Goal: Information Seeking & Learning: Learn about a topic

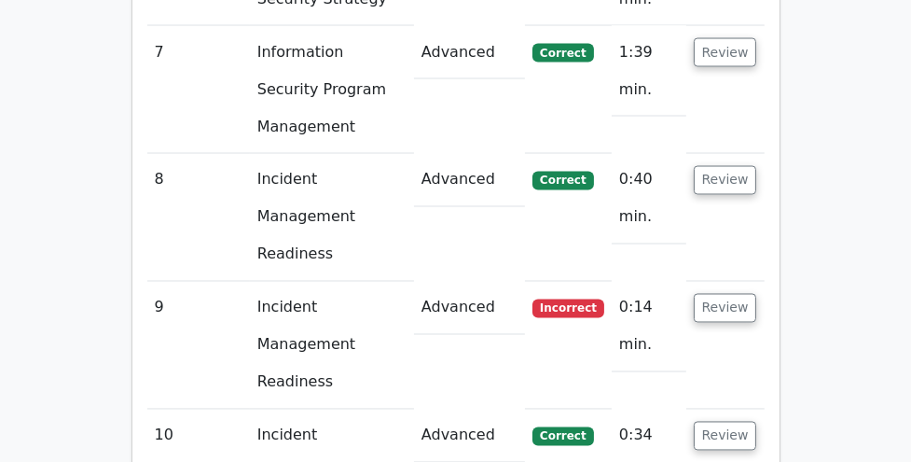
scroll to position [3168, 0]
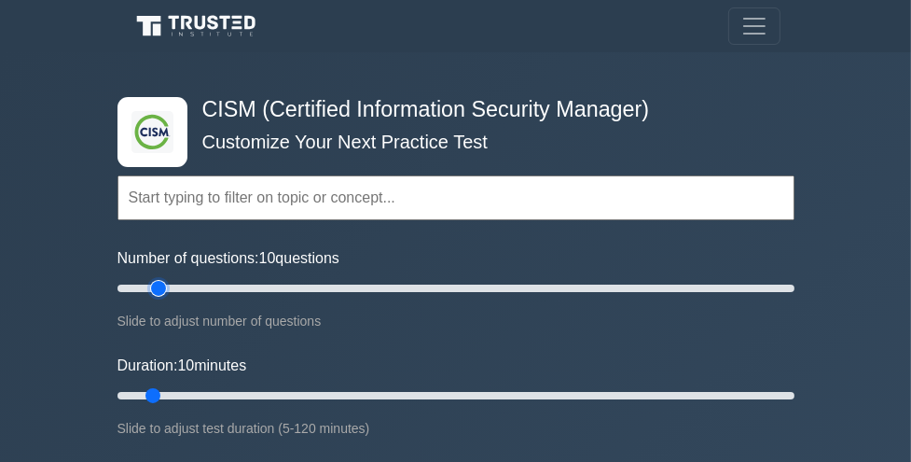
type input "15"
click at [166, 289] on input "Number of questions: 10 questions" at bounding box center [455, 288] width 677 height 22
type input "25"
click at [237, 394] on input "Duration: 10 minutes" at bounding box center [455, 395] width 677 height 22
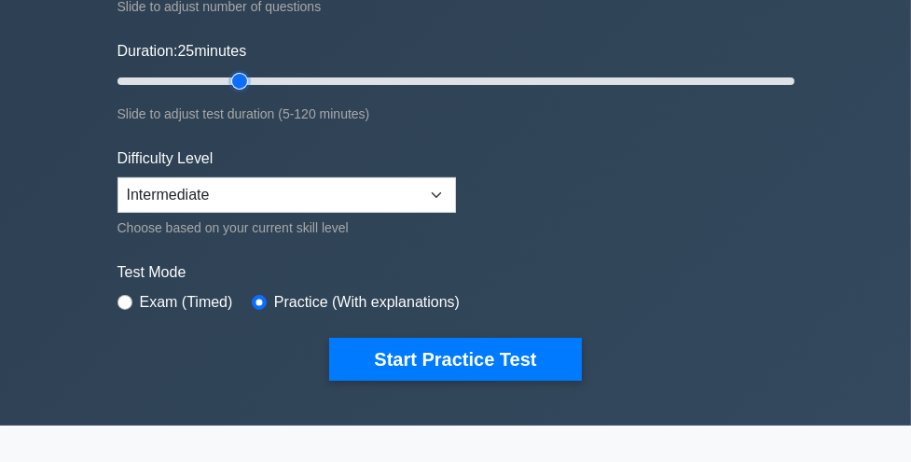
scroll to position [340, 0]
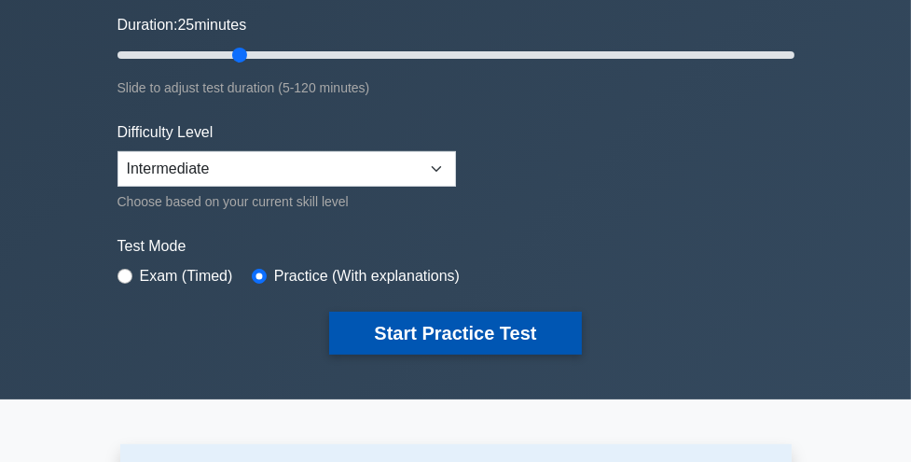
click at [446, 338] on button "Start Practice Test" at bounding box center [455, 332] width 252 height 43
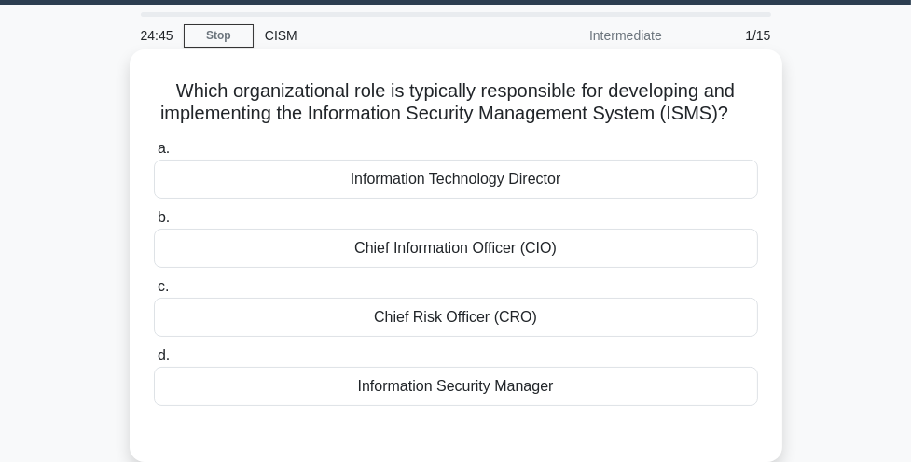
scroll to position [47, 0]
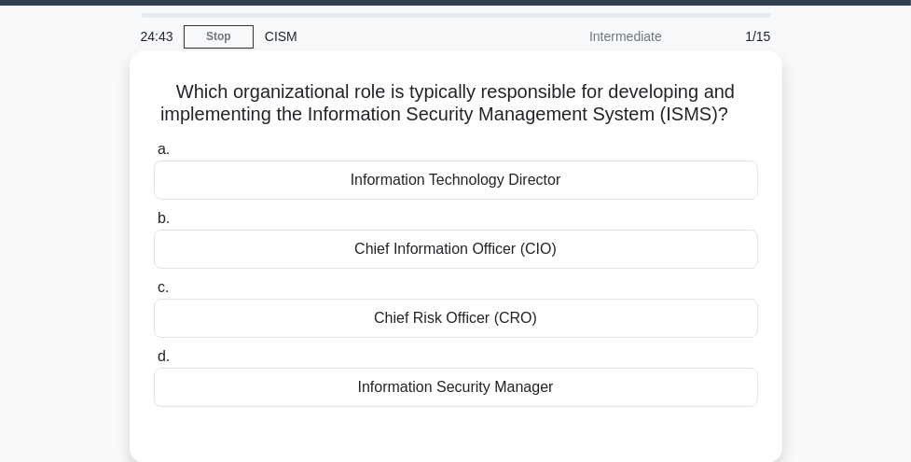
click at [446, 389] on div "Information Security Manager" at bounding box center [456, 386] width 604 height 39
click at [154, 363] on input "d. Information Security Manager" at bounding box center [154, 357] width 0 height 12
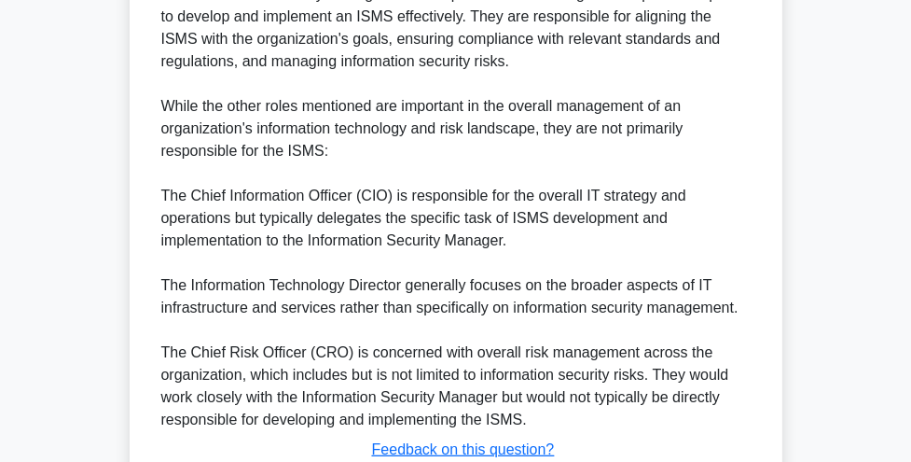
scroll to position [789, 0]
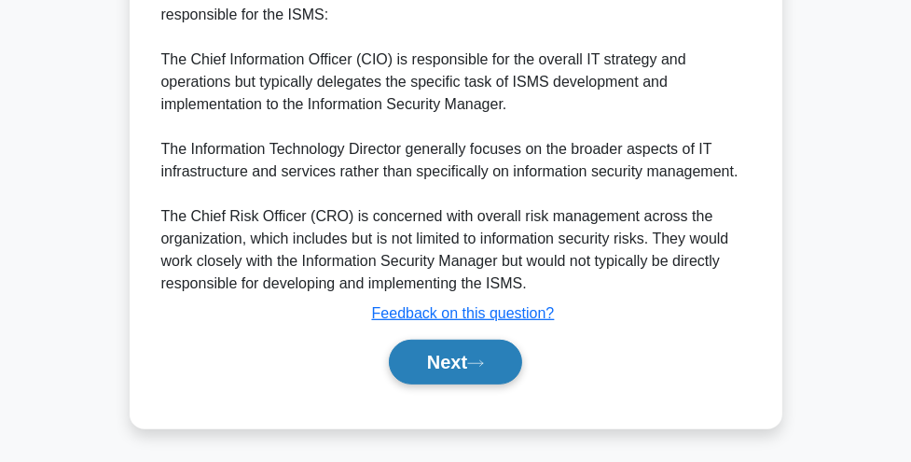
click at [444, 366] on button "Next" at bounding box center [455, 361] width 133 height 45
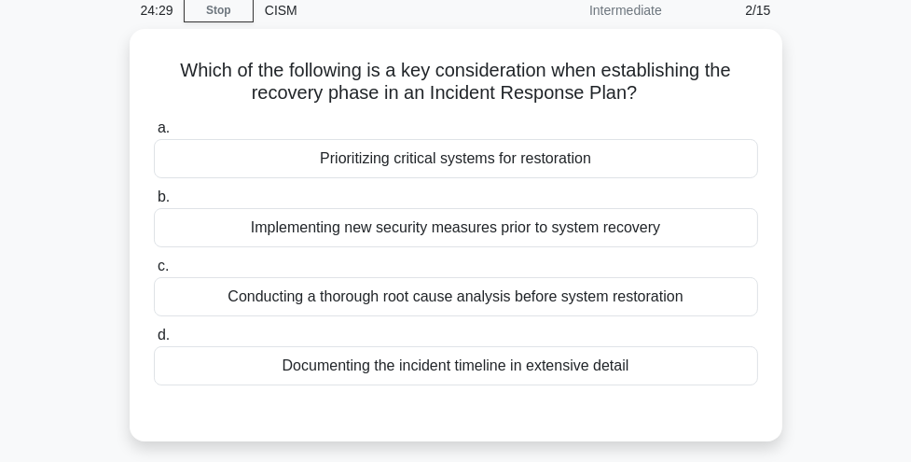
scroll to position [71, 0]
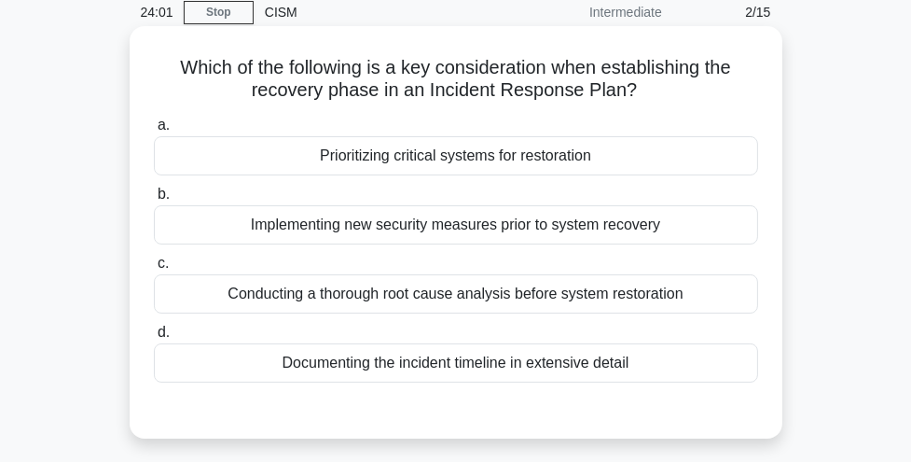
click at [524, 160] on div "Prioritizing critical systems for restoration" at bounding box center [456, 155] width 604 height 39
click at [154, 131] on input "a. Prioritizing critical systems for restoration" at bounding box center [154, 125] width 0 height 12
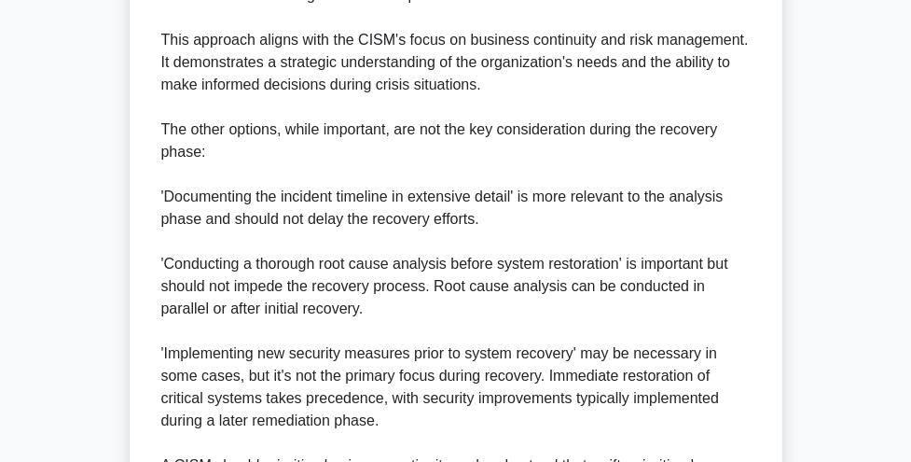
scroll to position [856, 0]
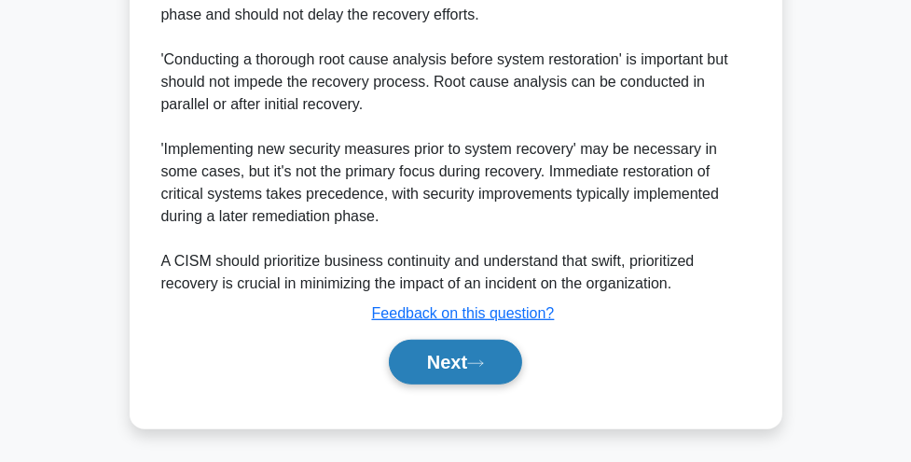
click at [466, 362] on button "Next" at bounding box center [455, 361] width 133 height 45
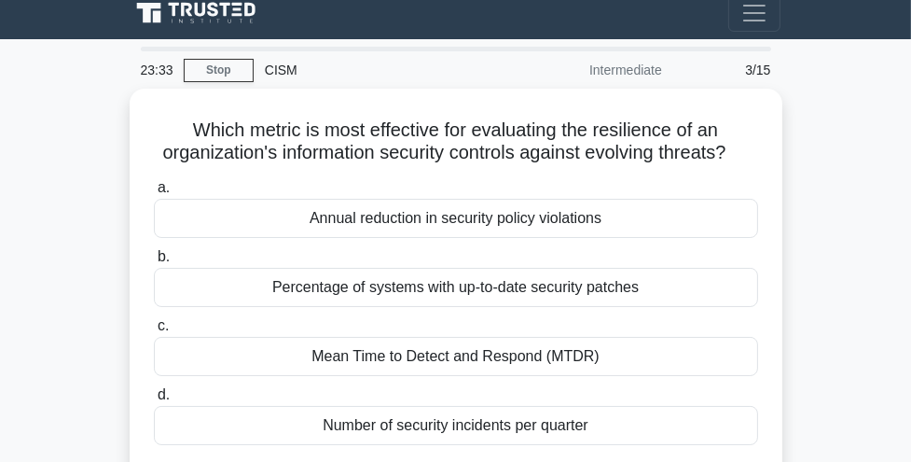
scroll to position [27, 0]
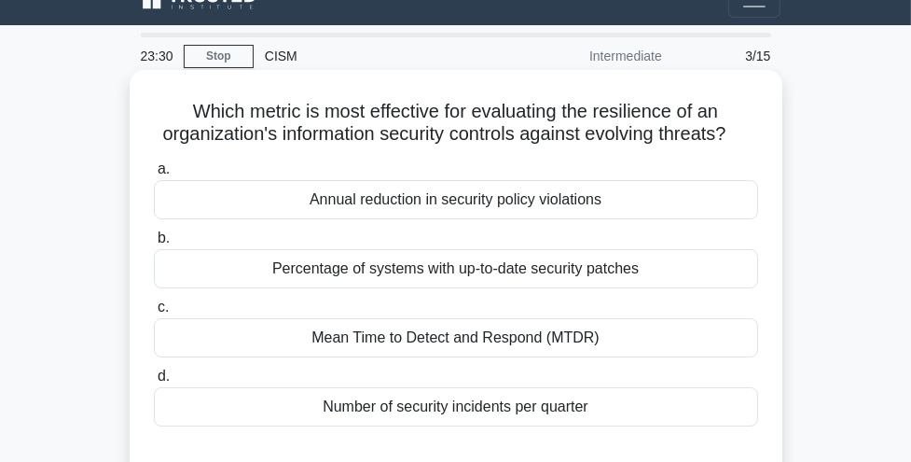
click at [469, 346] on div "Mean Time to Detect and Respond (MTDR)" at bounding box center [456, 337] width 604 height 39
click at [154, 313] on input "c. Mean Time to Detect and Respond (MTDR)" at bounding box center [154, 307] width 0 height 12
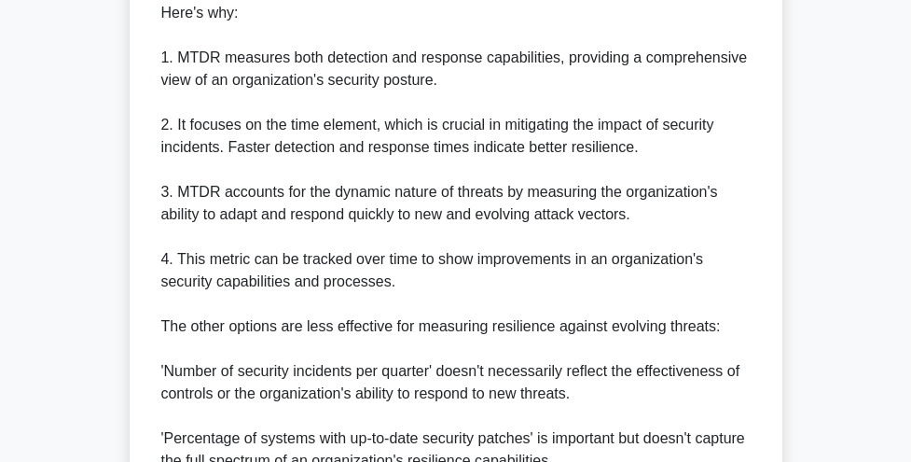
scroll to position [811, 0]
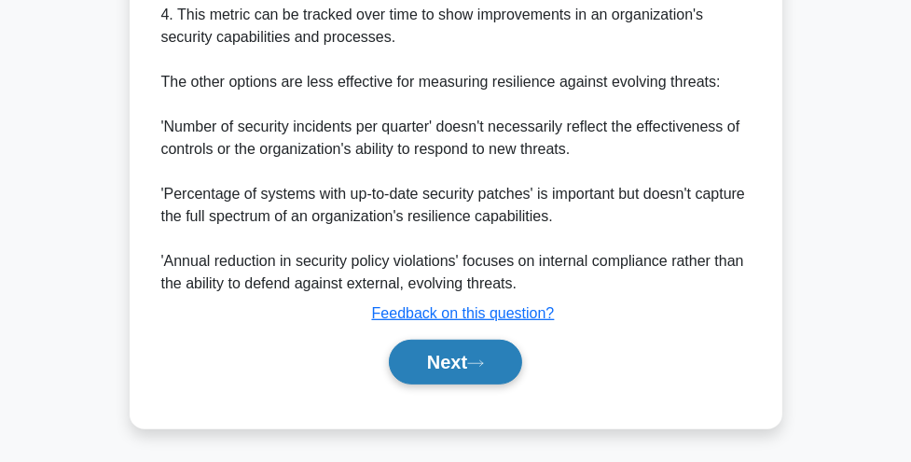
click at [456, 348] on button "Next" at bounding box center [455, 361] width 133 height 45
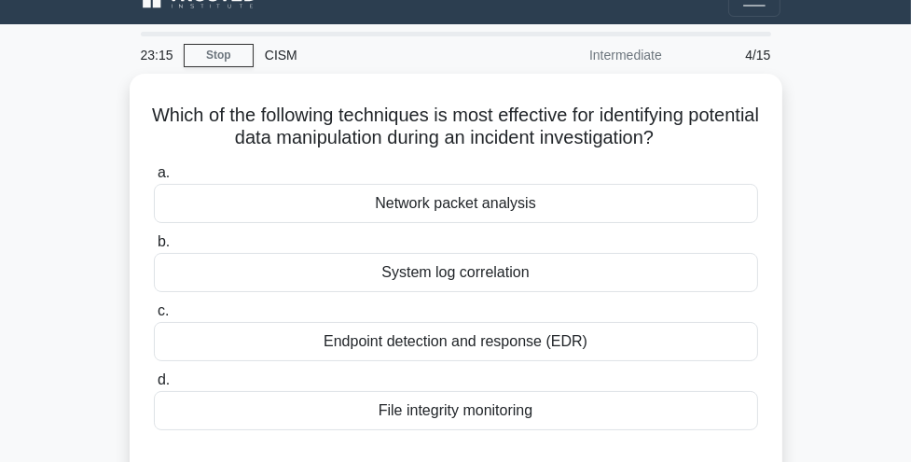
scroll to position [27, 0]
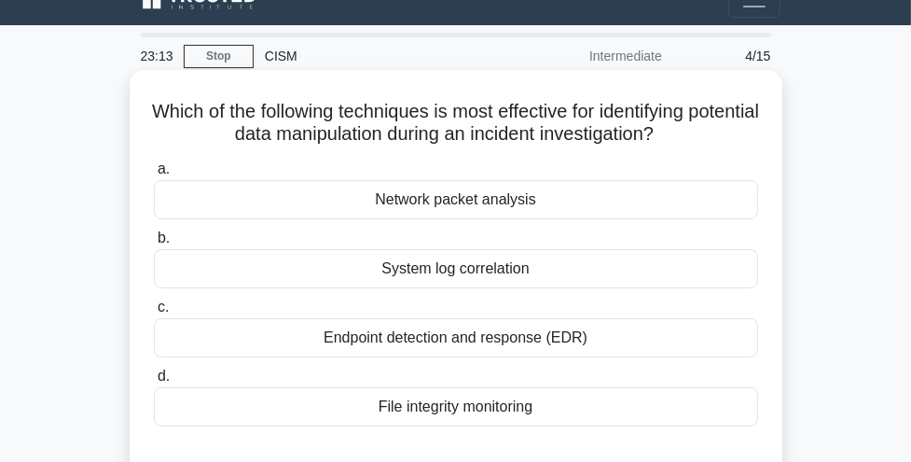
click at [473, 278] on div "System log correlation" at bounding box center [456, 268] width 604 height 39
click at [154, 244] on input "b. System log correlation" at bounding box center [154, 238] width 0 height 12
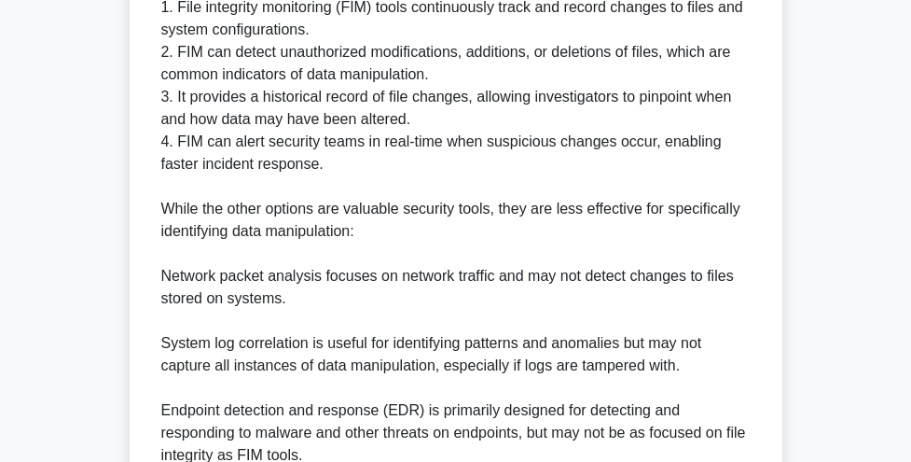
scroll to position [836, 0]
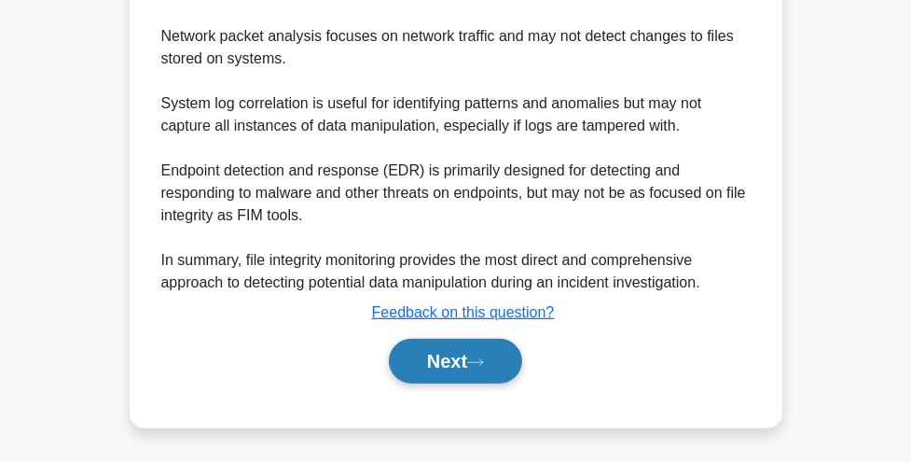
click at [442, 349] on button "Next" at bounding box center [455, 360] width 133 height 45
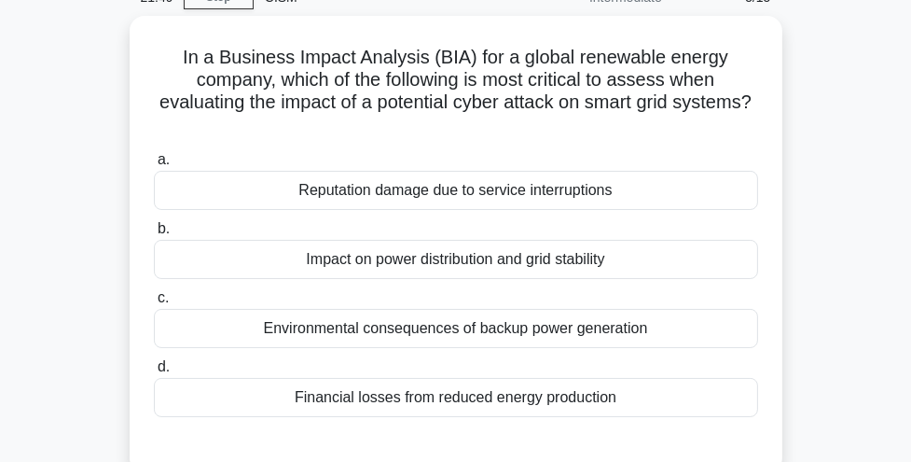
scroll to position [84, 0]
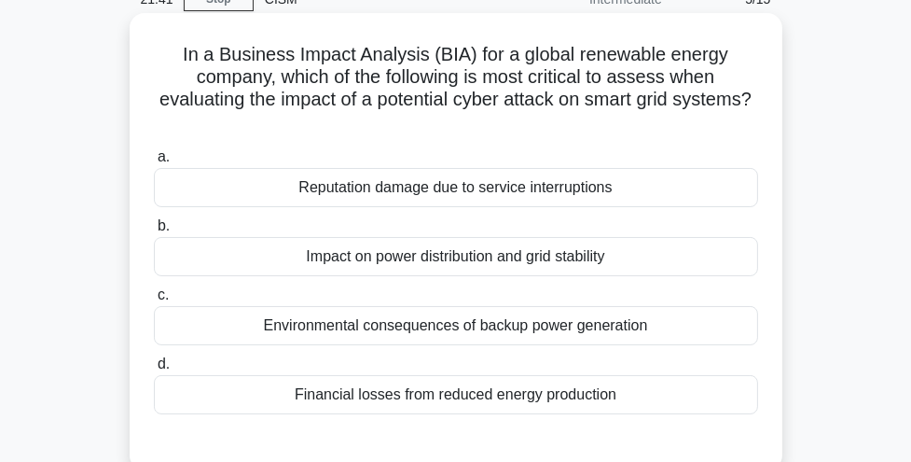
click at [477, 274] on div "Impact on power distribution and grid stability" at bounding box center [456, 256] width 604 height 39
click at [154, 232] on input "b. Impact on power distribution and grid stability" at bounding box center [154, 226] width 0 height 12
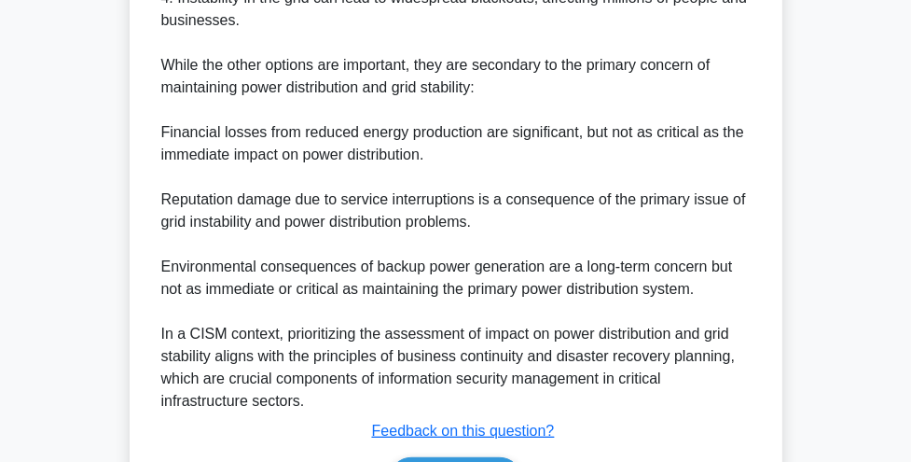
scroll to position [899, 0]
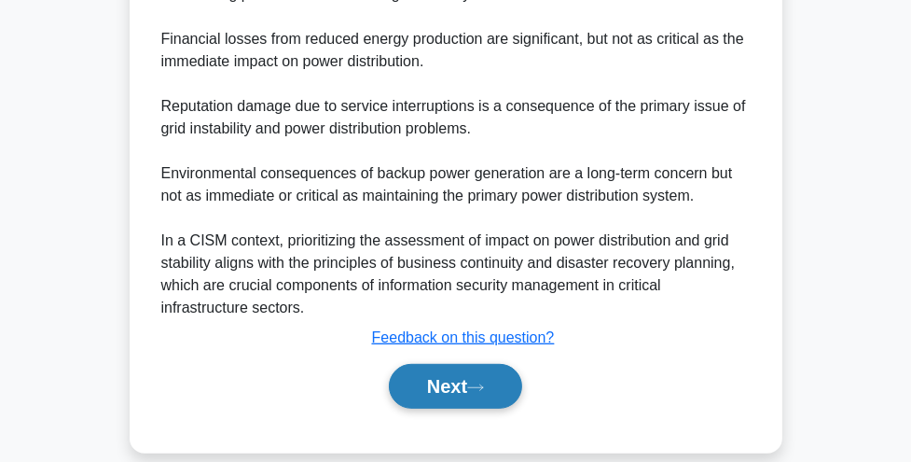
click at [447, 388] on button "Next" at bounding box center [455, 386] width 133 height 45
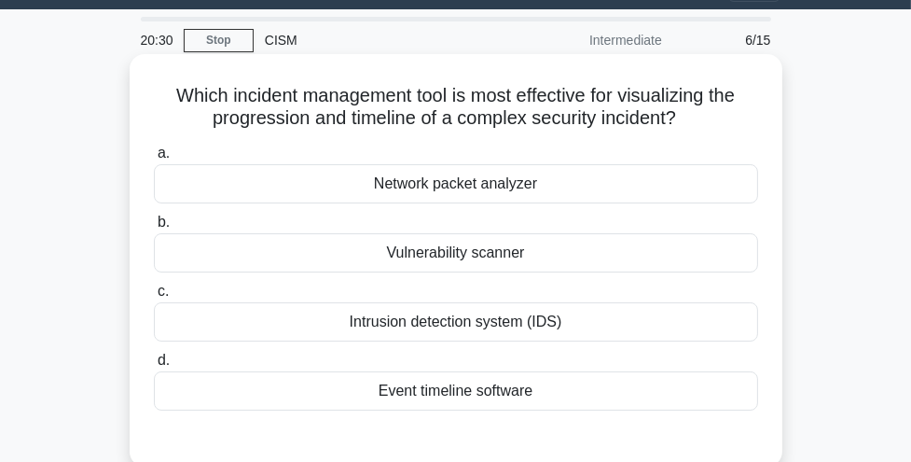
scroll to position [41, 0]
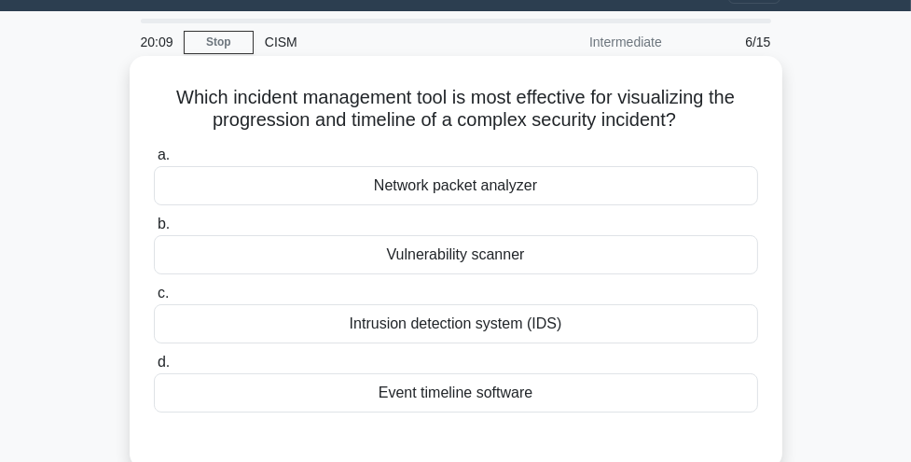
click at [528, 386] on div "Event timeline software" at bounding box center [456, 392] width 604 height 39
click at [154, 368] on input "d. Event timeline software" at bounding box center [154, 362] width 0 height 12
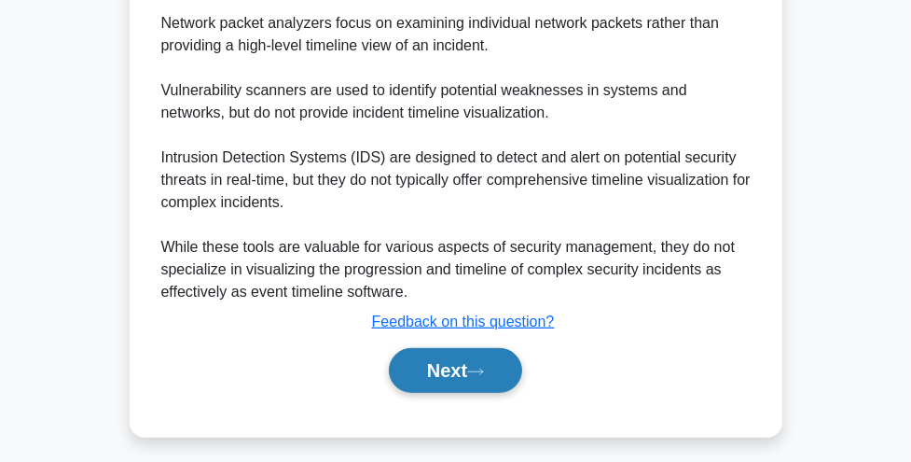
click at [506, 366] on button "Next" at bounding box center [455, 370] width 133 height 45
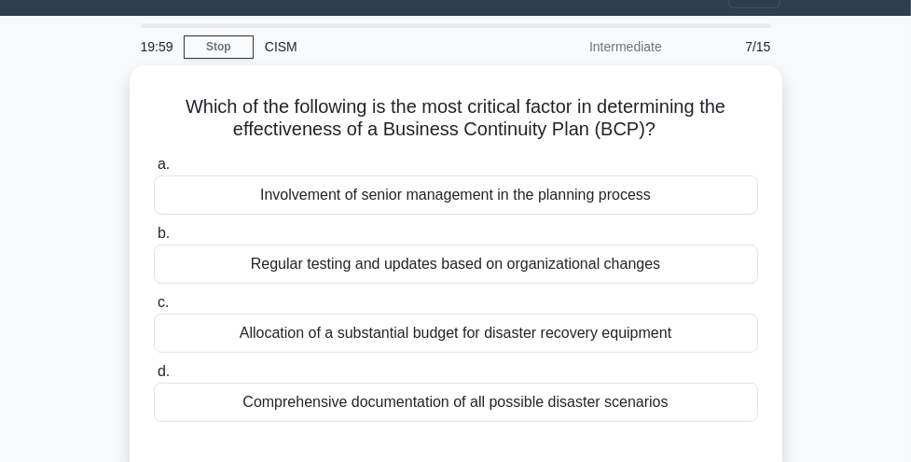
scroll to position [46, 0]
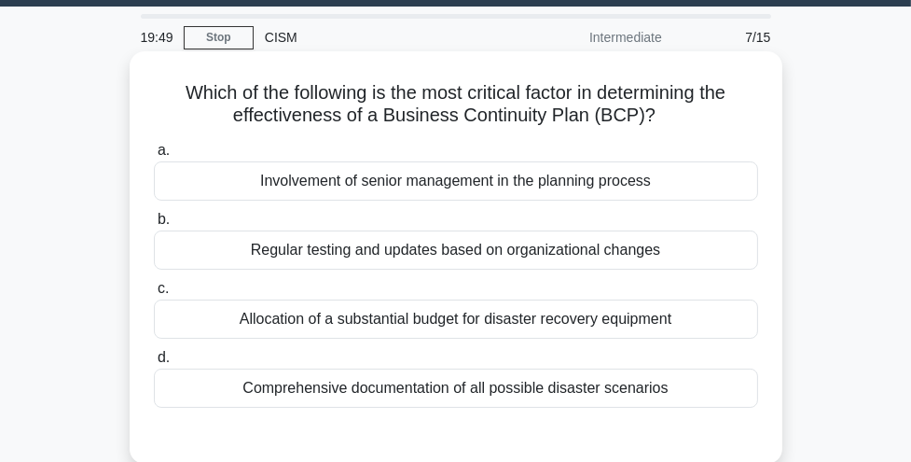
click at [542, 248] on div "Regular testing and updates based on organizational changes" at bounding box center [456, 249] width 604 height 39
click at [154, 226] on input "b. Regular testing and updates based on organizational changes" at bounding box center [154, 220] width 0 height 12
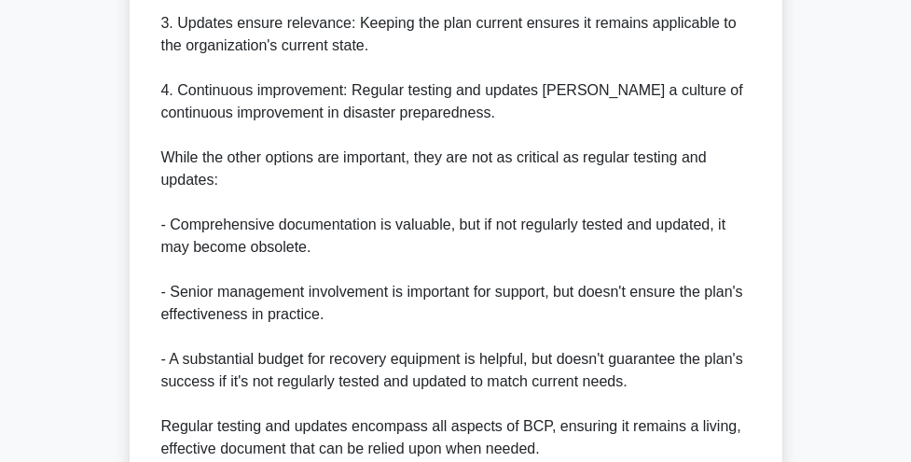
scroll to position [878, 0]
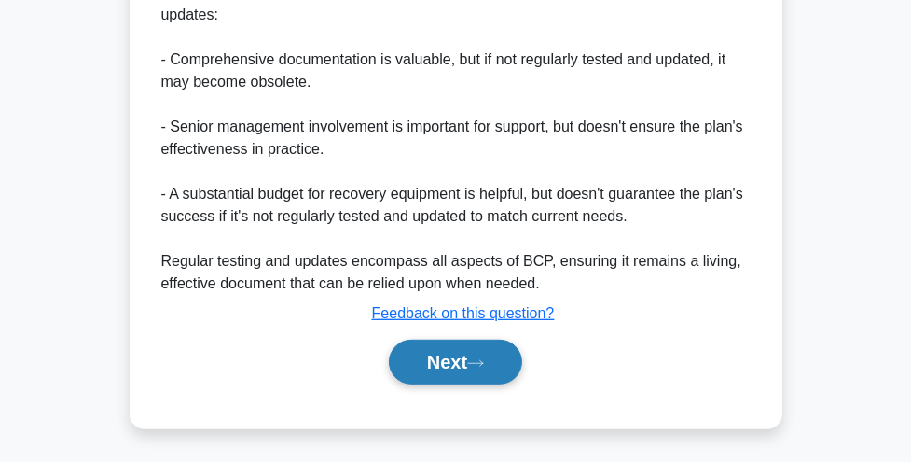
click at [483, 360] on icon at bounding box center [475, 363] width 17 height 10
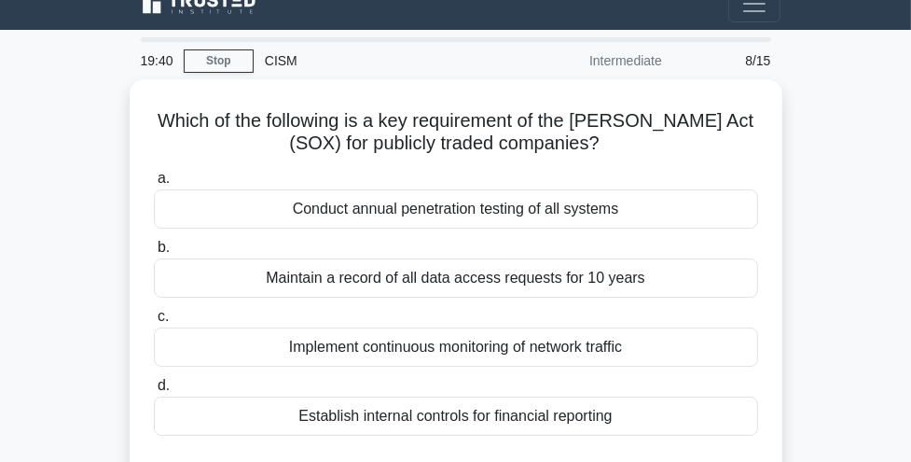
scroll to position [21, 0]
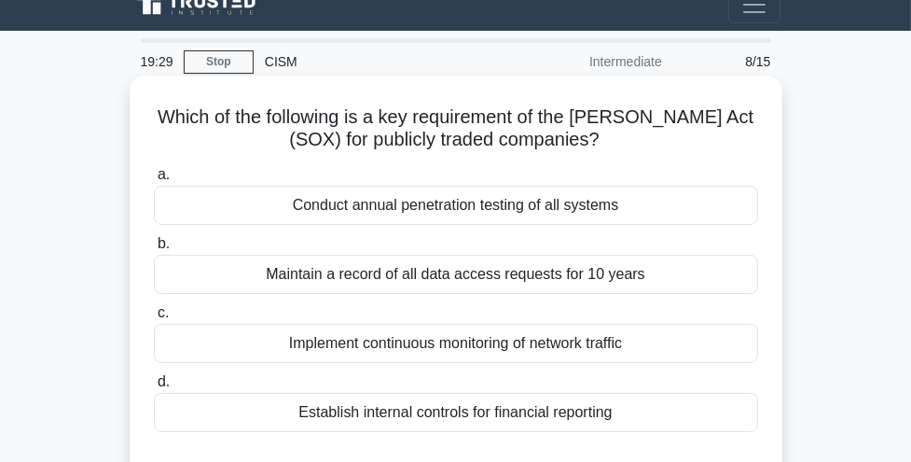
click at [499, 421] on div "Establish internal controls for financial reporting" at bounding box center [456, 412] width 604 height 39
click at [154, 388] on input "d. Establish internal controls for financial reporting" at bounding box center [154, 382] width 0 height 12
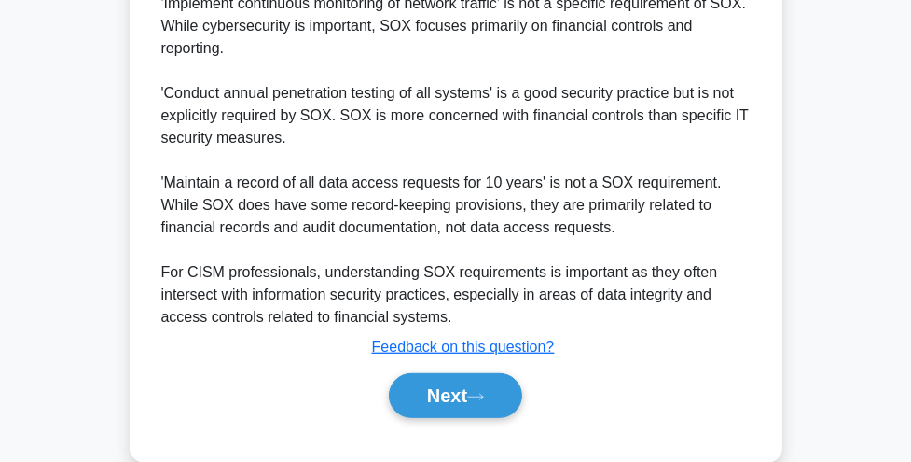
scroll to position [878, 0]
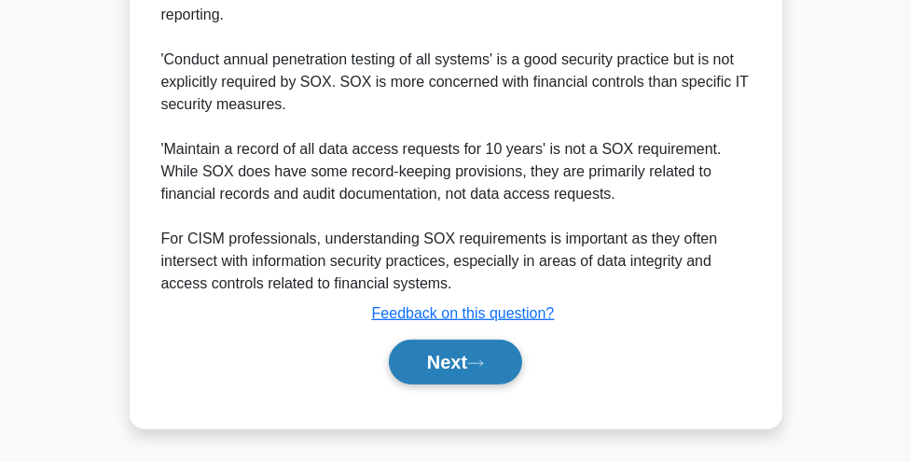
click at [484, 365] on icon at bounding box center [475, 363] width 17 height 10
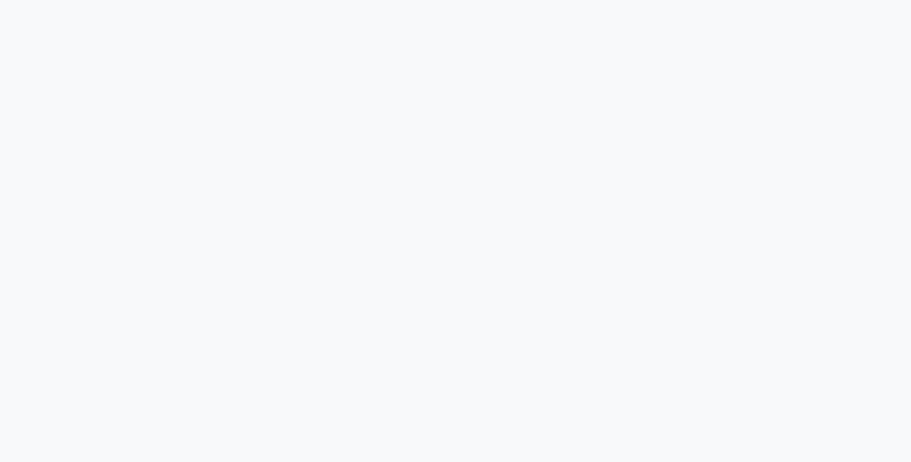
scroll to position [0, 0]
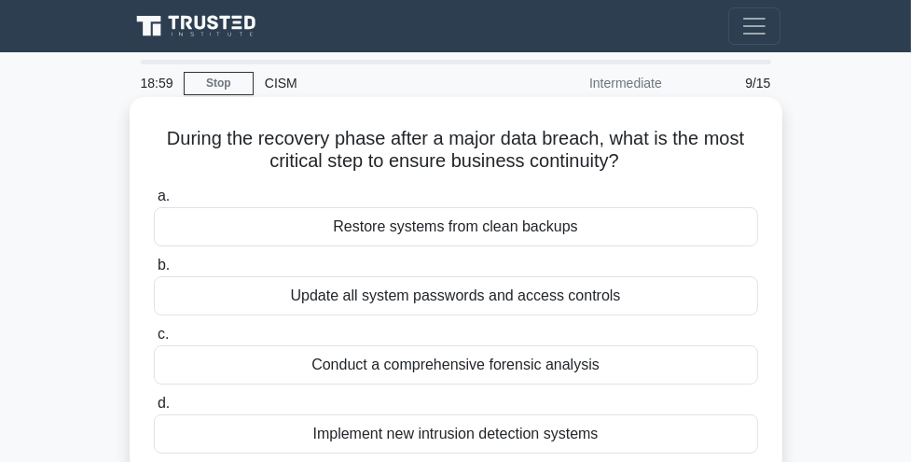
click at [479, 222] on div "Restore systems from clean backups" at bounding box center [456, 226] width 604 height 39
click at [154, 202] on input "a. Restore systems from clean backups" at bounding box center [154, 196] width 0 height 12
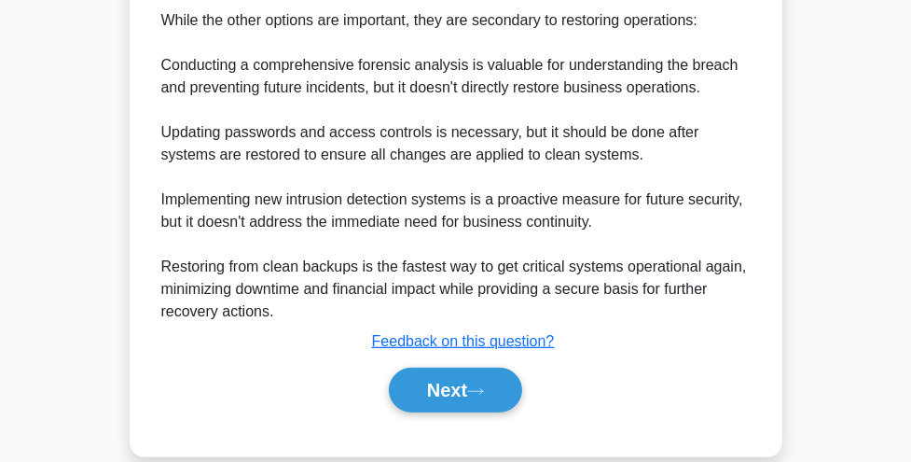
scroll to position [722, 0]
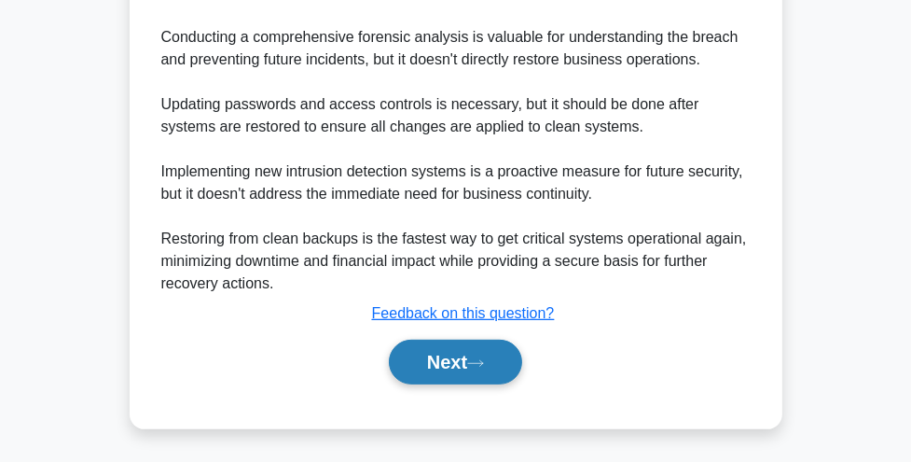
click at [436, 352] on button "Next" at bounding box center [455, 361] width 133 height 45
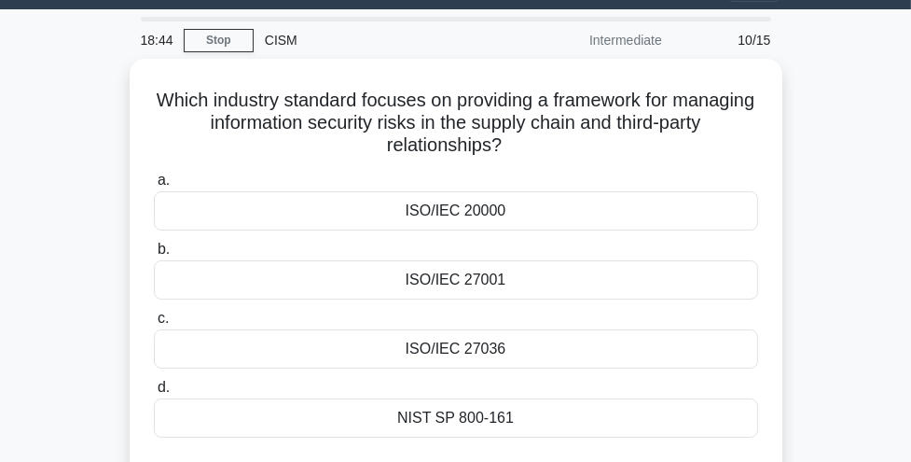
scroll to position [45, 0]
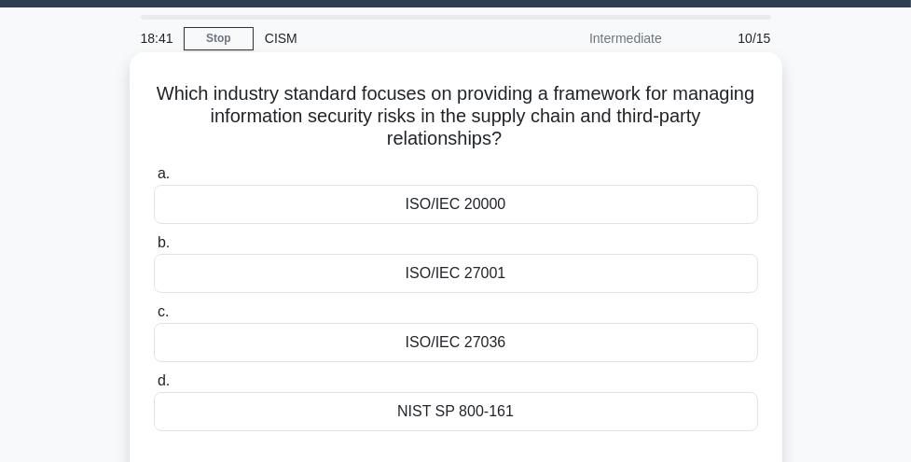
click at [481, 276] on div "ISO/IEC 27001" at bounding box center [456, 273] width 604 height 39
click at [154, 249] on input "b. ISO/IEC 27001" at bounding box center [154, 243] width 0 height 12
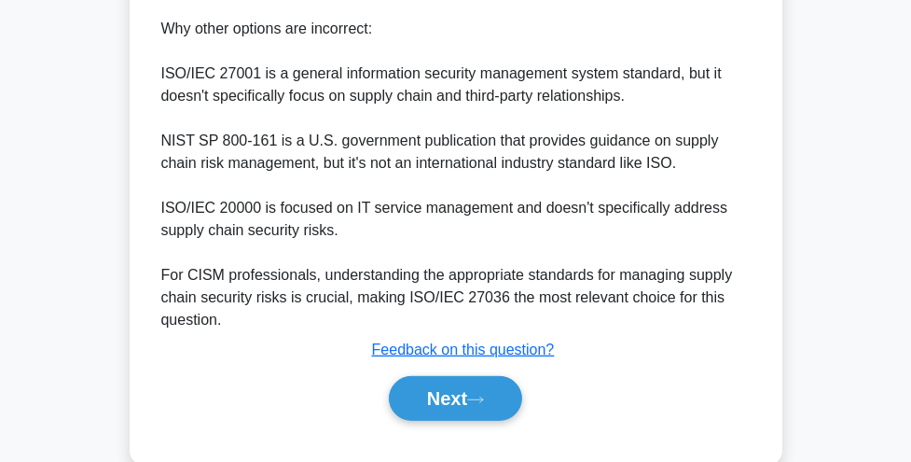
scroll to position [779, 0]
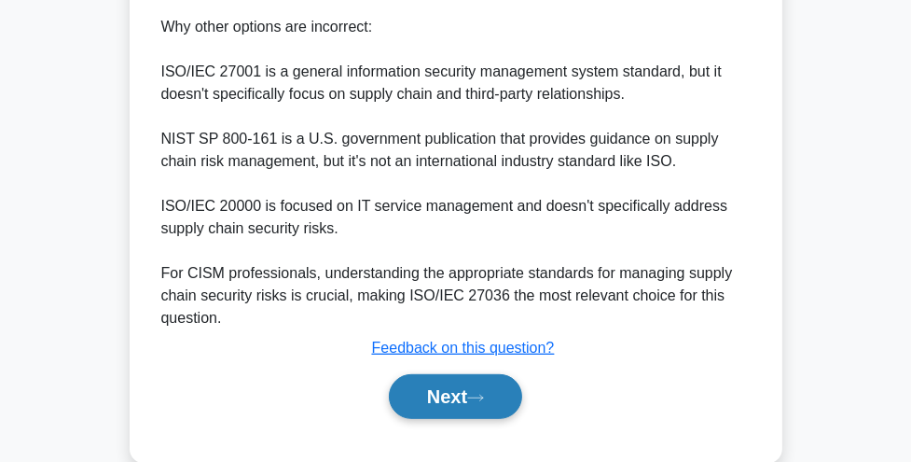
click at [453, 397] on button "Next" at bounding box center [455, 396] width 133 height 45
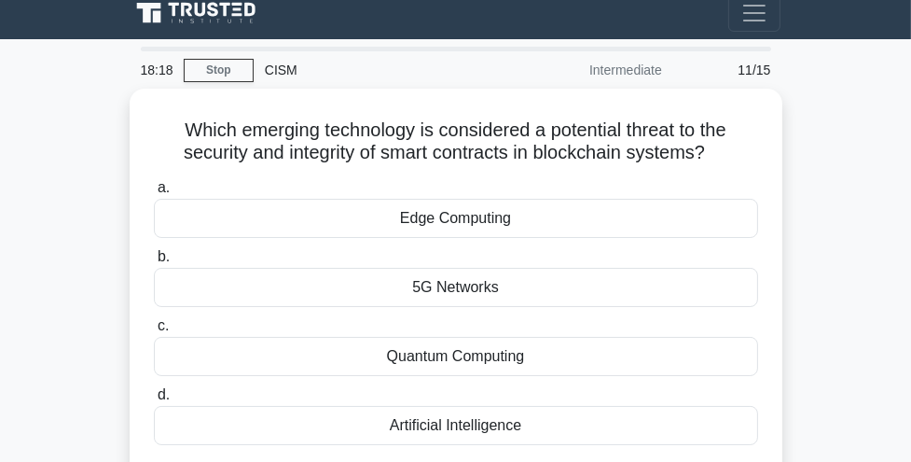
scroll to position [14, 0]
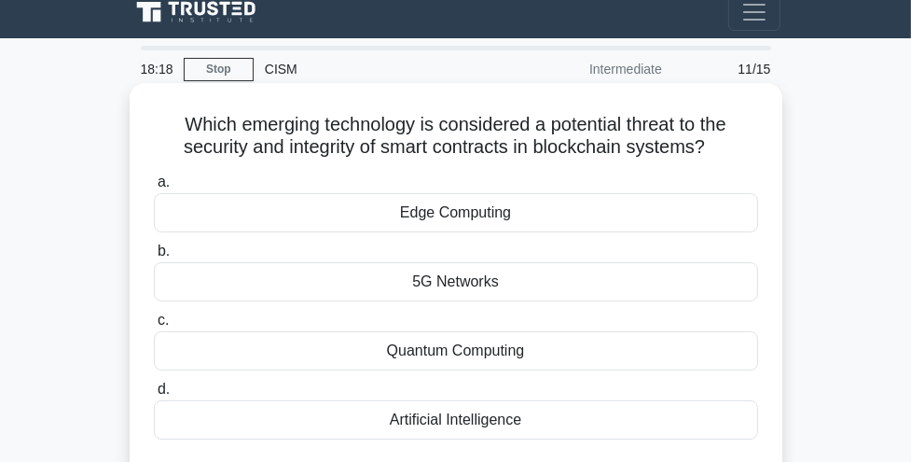
click at [467, 357] on div "Quantum Computing" at bounding box center [456, 350] width 604 height 39
click at [154, 326] on input "c. Quantum Computing" at bounding box center [154, 320] width 0 height 12
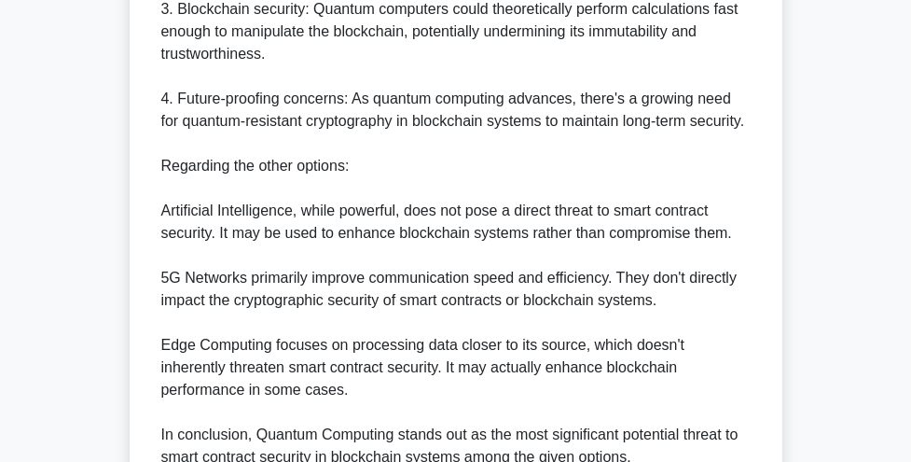
scroll to position [923, 0]
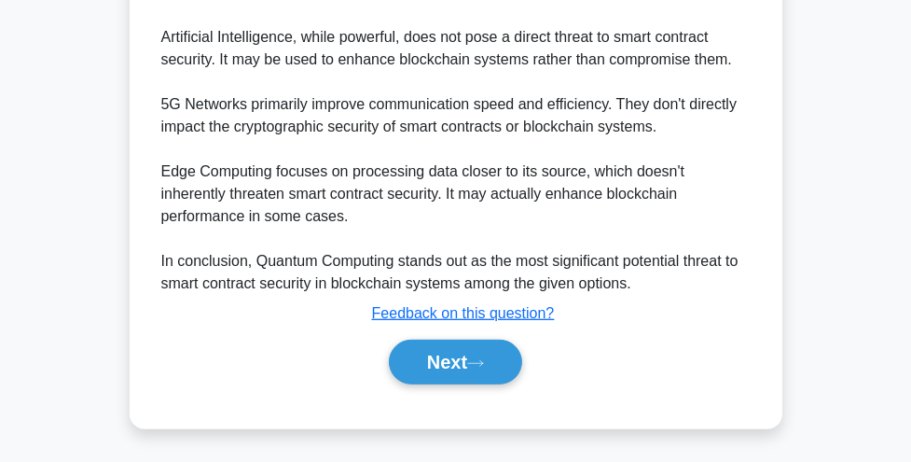
click at [467, 357] on button "Next" at bounding box center [455, 361] width 133 height 45
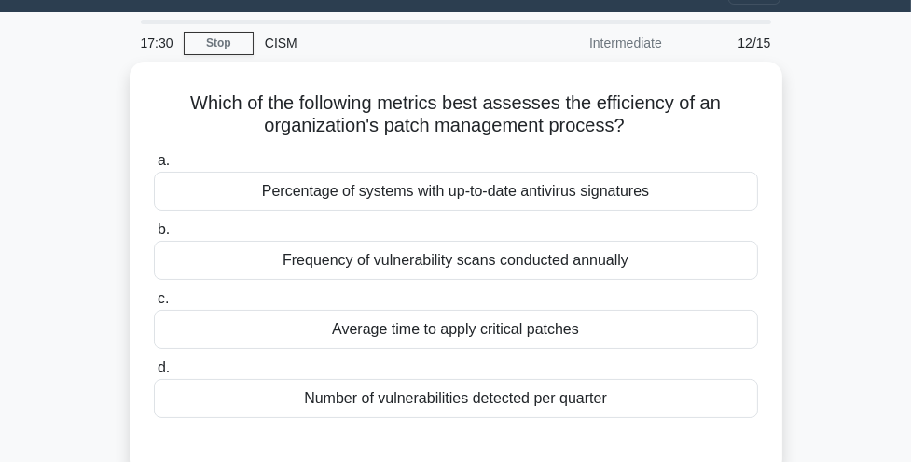
scroll to position [42, 0]
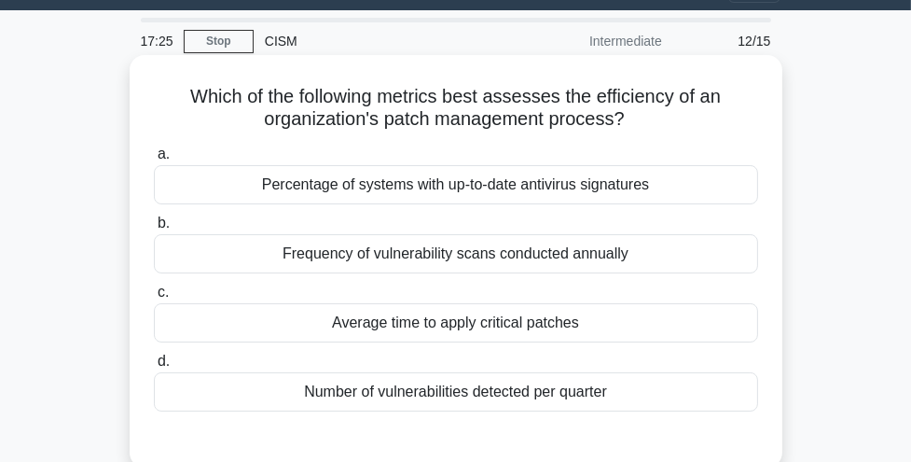
click at [472, 329] on div "Average time to apply critical patches" at bounding box center [456, 322] width 604 height 39
click at [154, 298] on input "c. Average time to apply critical patches" at bounding box center [154, 292] width 0 height 12
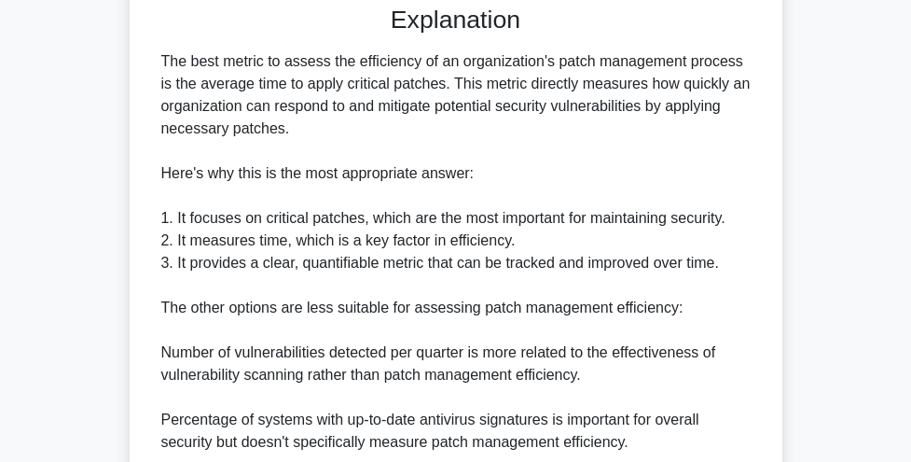
scroll to position [767, 0]
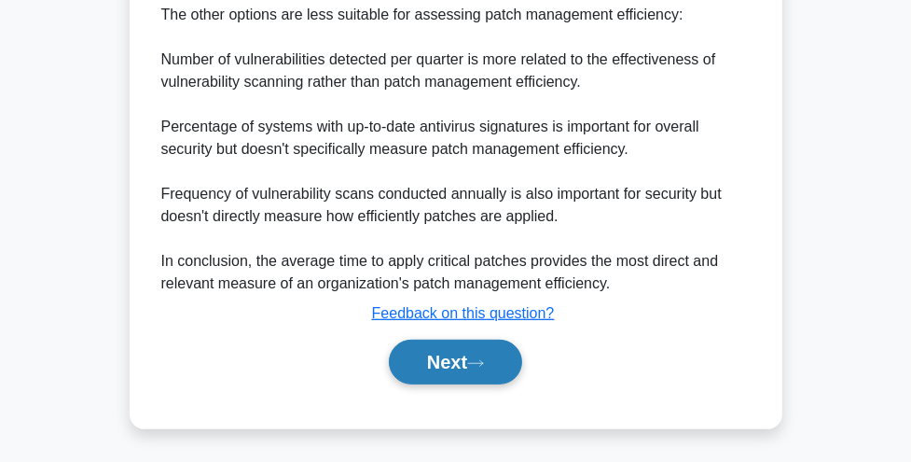
click at [459, 359] on button "Next" at bounding box center [455, 361] width 133 height 45
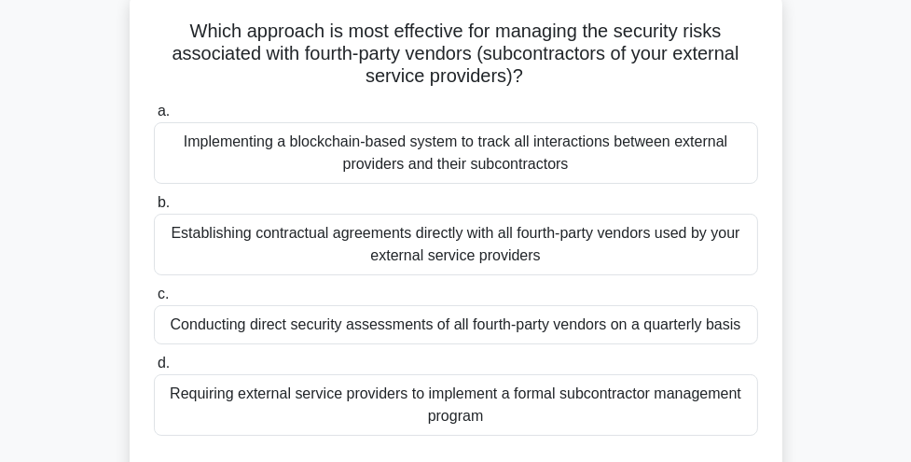
scroll to position [113, 0]
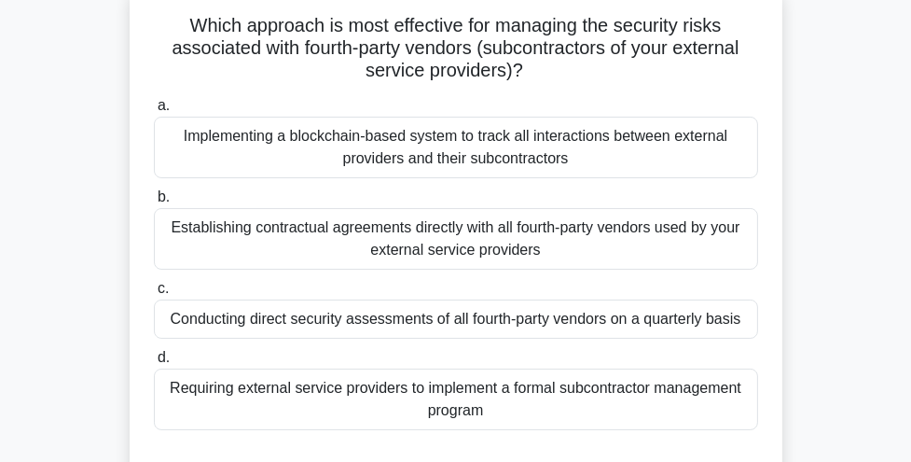
click at [452, 407] on div "Requiring external service providers to implement a formal subcontractor manage…" at bounding box center [456, 399] width 604 height 62
click at [154, 364] on input "d. Requiring external service providers to implement a formal subcontractor man…" at bounding box center [154, 358] width 0 height 12
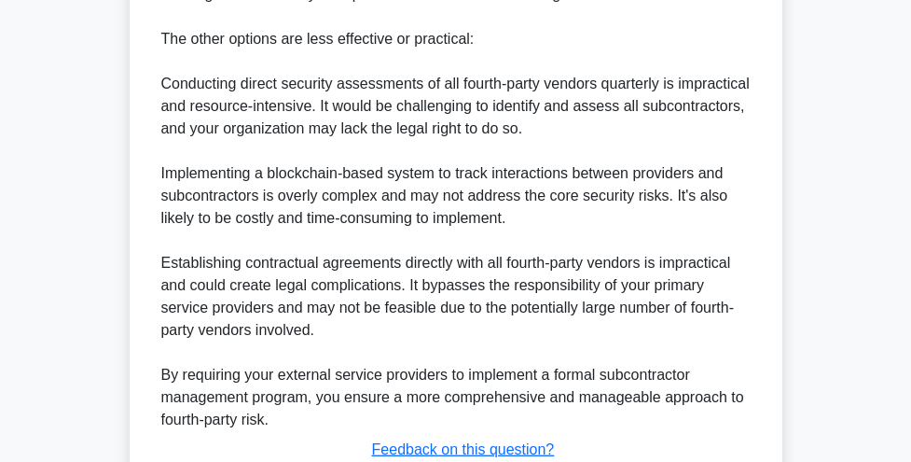
scroll to position [870, 0]
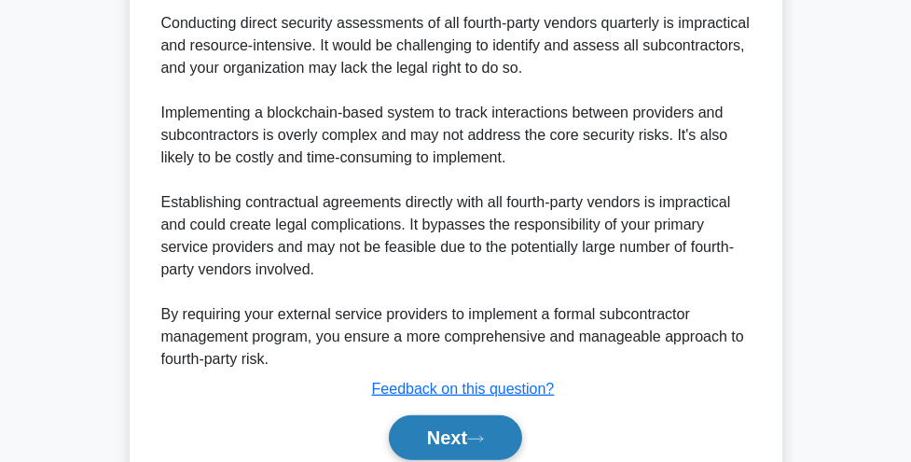
click at [445, 435] on button "Next" at bounding box center [455, 437] width 133 height 45
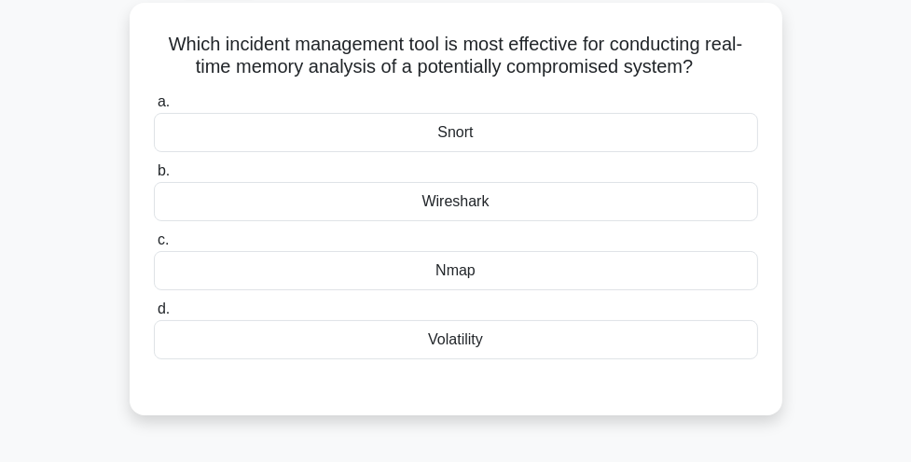
scroll to position [0, 0]
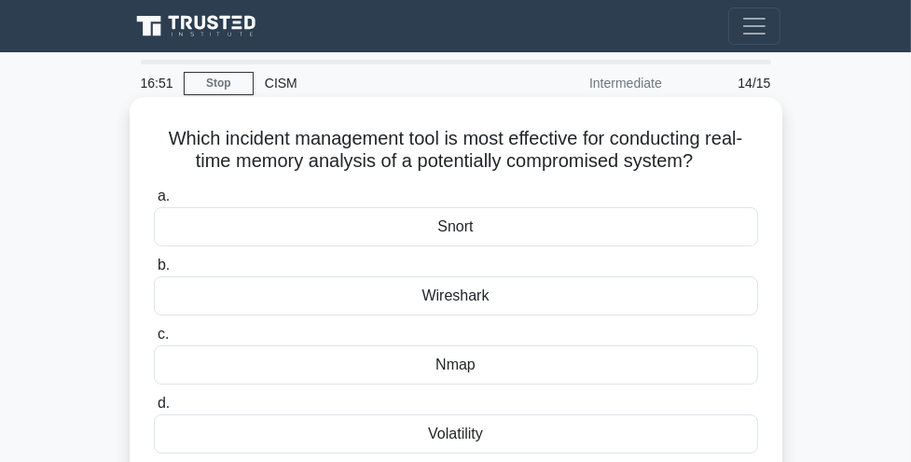
click at [471, 378] on div "Nmap" at bounding box center [456, 364] width 604 height 39
click at [154, 340] on input "c. Nmap" at bounding box center [154, 334] width 0 height 12
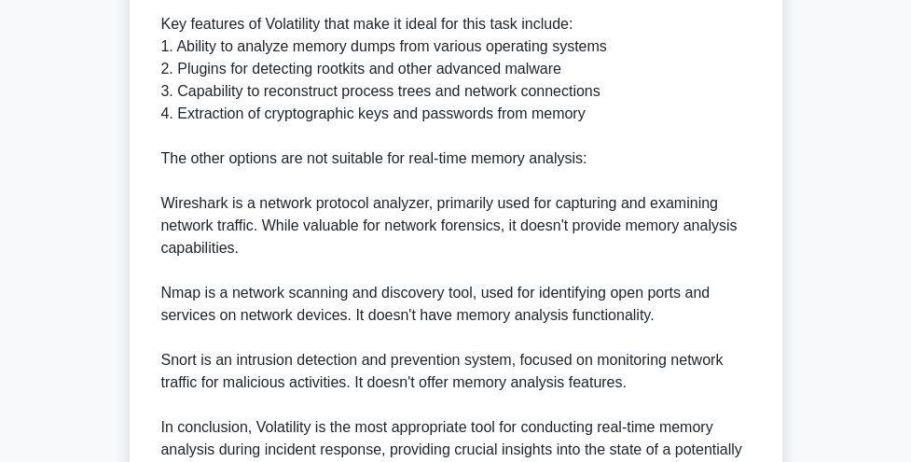
scroll to position [694, 0]
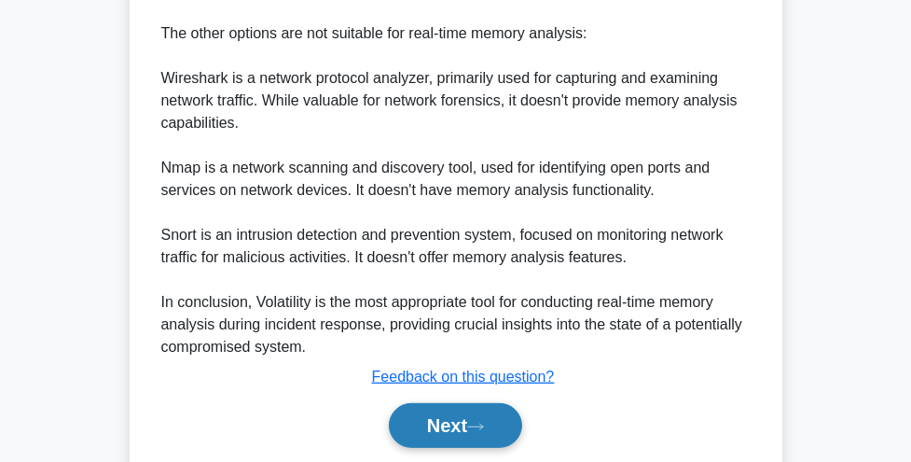
click at [451, 418] on button "Next" at bounding box center [455, 425] width 133 height 45
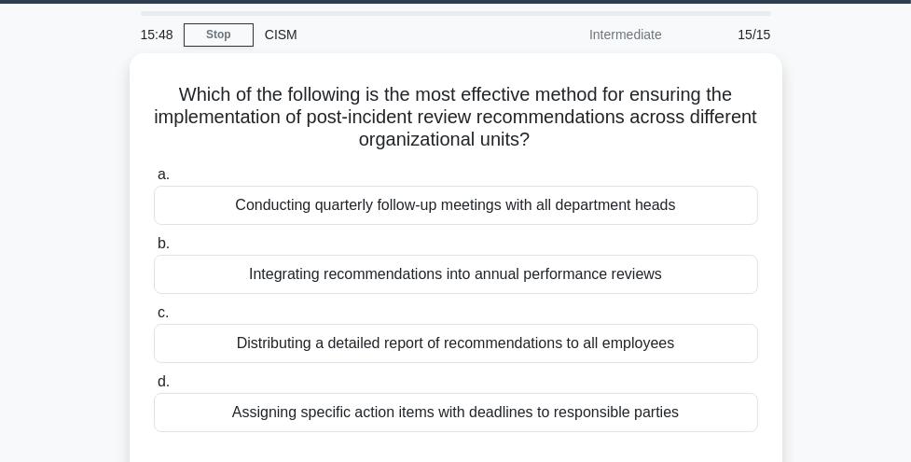
scroll to position [48, 0]
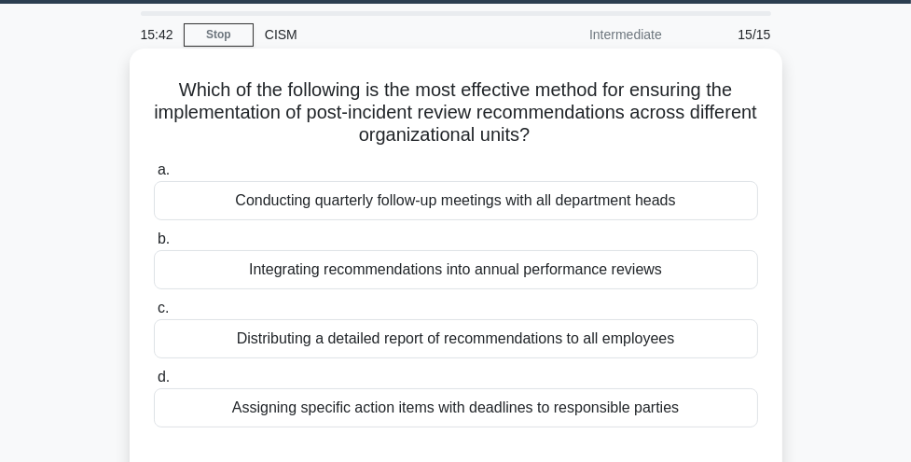
click at [484, 282] on div "Integrating recommendations into annual performance reviews" at bounding box center [456, 269] width 604 height 39
click at [154, 245] on input "b. Integrating recommendations into annual performance reviews" at bounding box center [154, 239] width 0 height 12
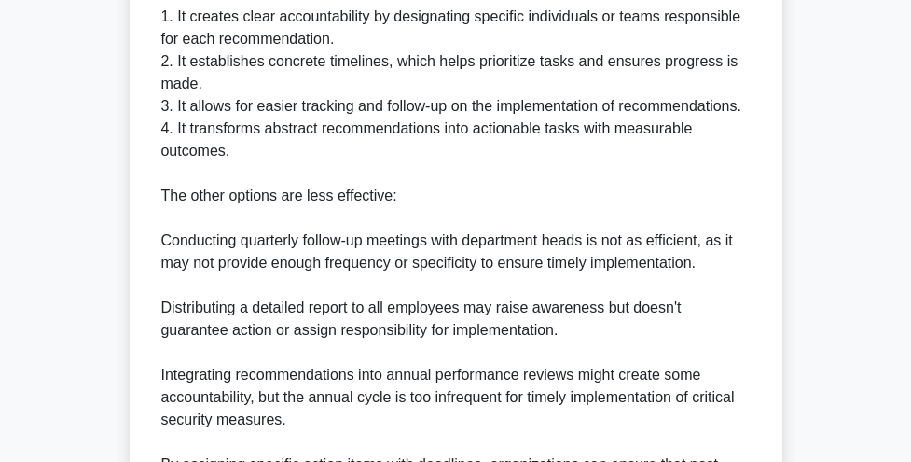
scroll to position [859, 0]
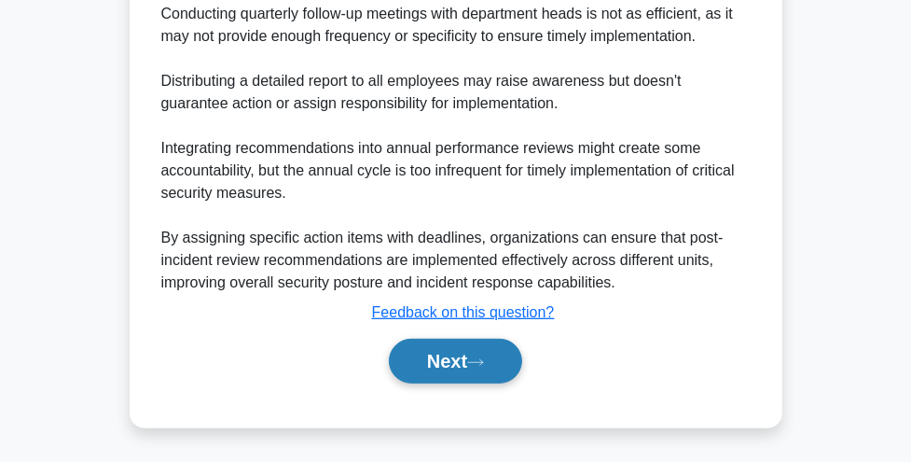
click at [470, 344] on button "Next" at bounding box center [455, 360] width 133 height 45
